Goal: Check status: Check status

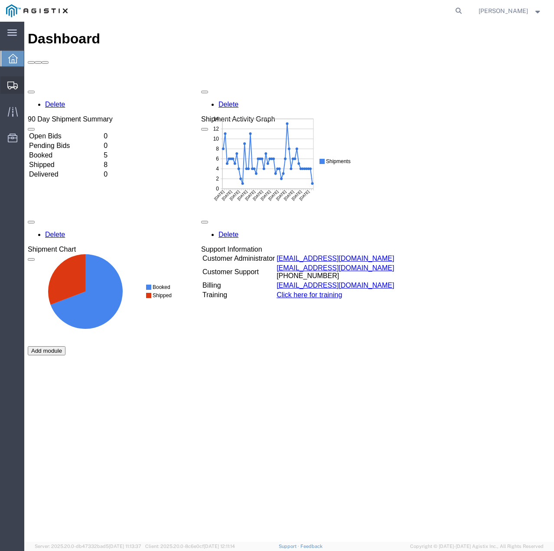
click at [10, 78] on div at bounding box center [12, 84] width 24 height 17
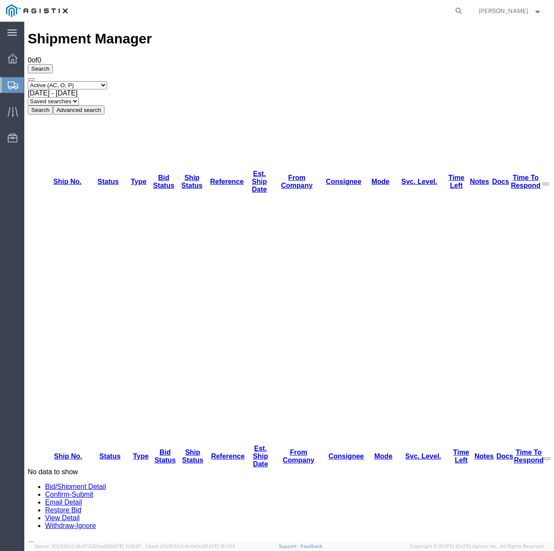
click at [107, 81] on select "Select status Active (AC, O, P) All Approved Awaiting Confirmation (AC) Booked …" at bounding box center [67, 85] width 79 height 8
select select "ALL"
click at [28, 81] on select "Select status Active (AC, O, P) All Approved Awaiting Confirmation (AC) Booked …" at bounding box center [67, 85] width 79 height 8
click at [53, 105] on button "Search" at bounding box center [40, 109] width 25 height 9
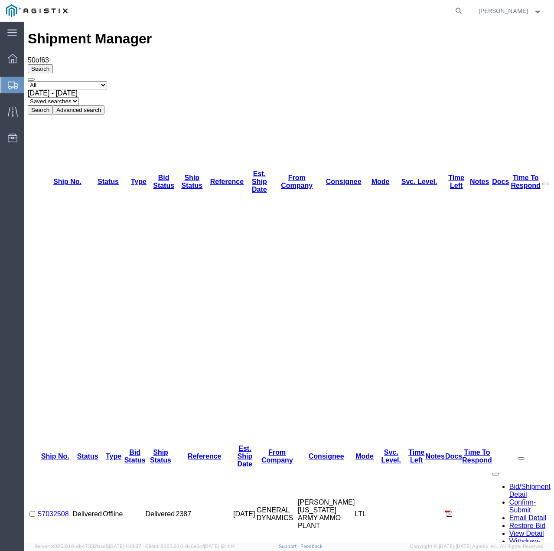
drag, startPoint x: 78, startPoint y: 270, endPoint x: 45, endPoint y: 271, distance: 33.0
copy link "57009208"
drag, startPoint x: 77, startPoint y: 257, endPoint x: 46, endPoint y: 260, distance: 30.9
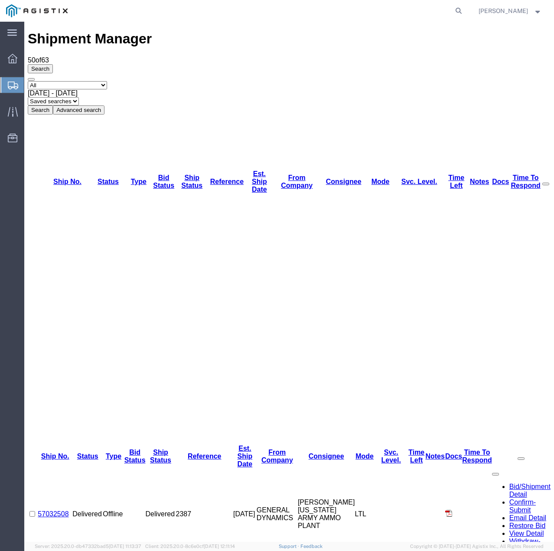
copy link "57009228"
drag, startPoint x: 82, startPoint y: 240, endPoint x: 46, endPoint y: 240, distance: 36.9
copy link "57009233"
drag, startPoint x: 75, startPoint y: 227, endPoint x: 43, endPoint y: 230, distance: 32.2
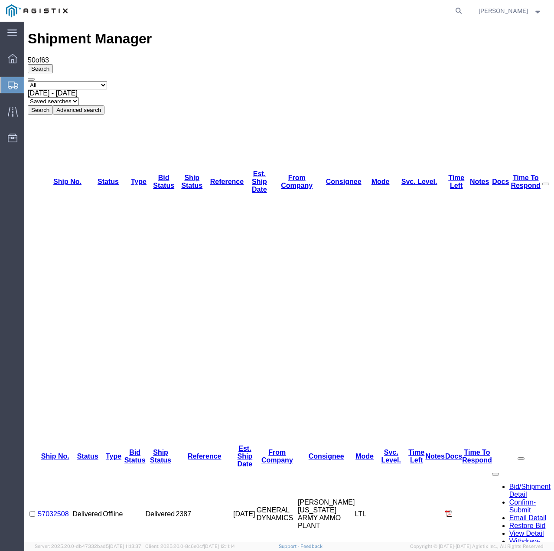
copy link "57009239"
drag, startPoint x: 82, startPoint y: 211, endPoint x: 44, endPoint y: 212, distance: 38.6
copy link "57009240"
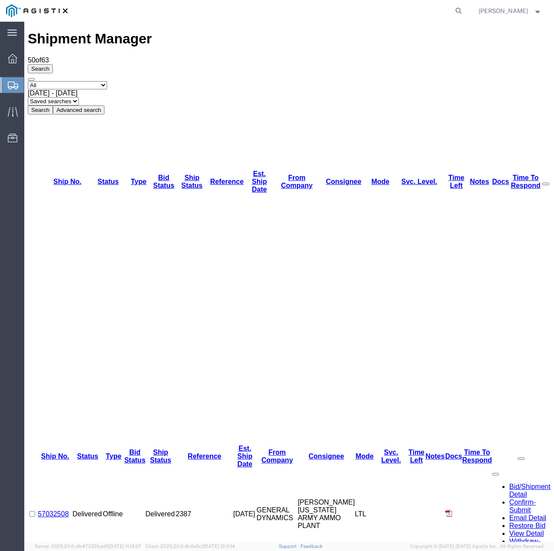
click at [107, 81] on select "Select status Active (AC, O, P) All Approved Awaiting Confirmation (AC) Booked …" at bounding box center [67, 85] width 79 height 8
select select "ACTIVE"
click at [28, 81] on select "Select status Active (AC, O, P) All Approved Awaiting Confirmation (AC) Booked …" at bounding box center [67, 85] width 79 height 8
click at [53, 105] on button "Search" at bounding box center [40, 109] width 25 height 9
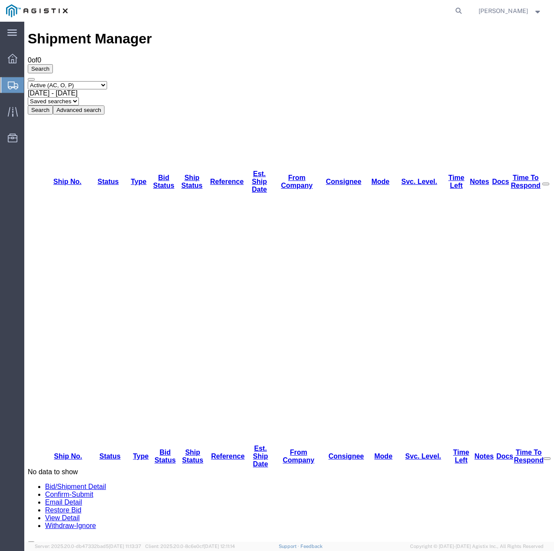
click at [102, 81] on select "Select status Active (AC, O, P) All Approved Awaiting Confirmation (AC) Booked …" at bounding box center [67, 85] width 79 height 8
select select "ALL"
click at [28, 81] on select "Select status Active (AC, O, P) All Approved Awaiting Confirmation (AC) Booked …" at bounding box center [67, 85] width 79 height 8
click at [53, 105] on button "Search" at bounding box center [40, 109] width 25 height 9
